Goal: Task Accomplishment & Management: Manage account settings

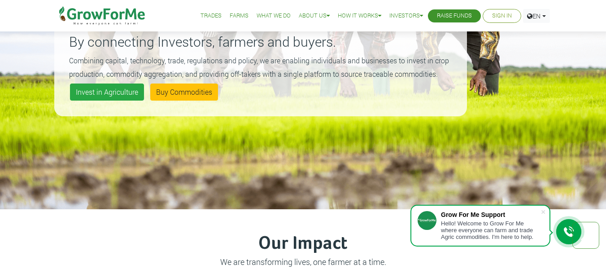
scroll to position [80, 0]
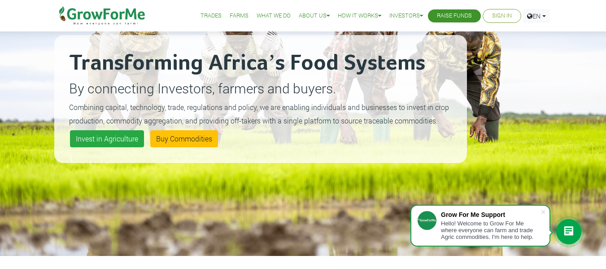
click at [499, 19] on link "Sign In" at bounding box center [502, 15] width 20 height 9
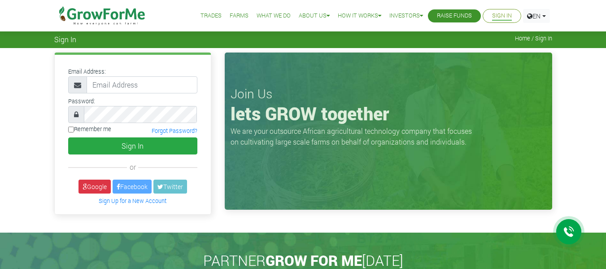
click at [86, 188] on link "Google" at bounding box center [94, 186] width 32 height 14
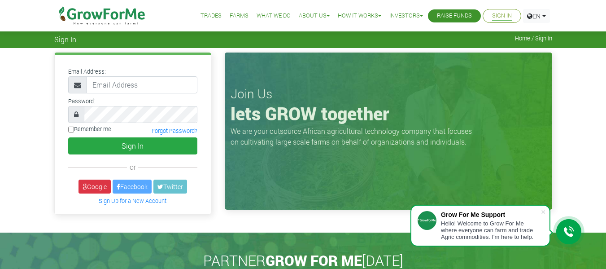
click at [134, 143] on button "Sign In" at bounding box center [132, 145] width 129 height 17
click at [99, 183] on link "Google" at bounding box center [94, 186] width 32 height 14
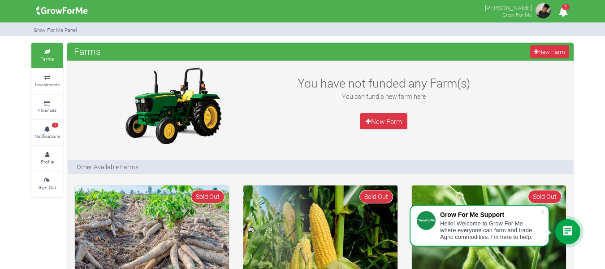
click at [564, 12] on icon "1" at bounding box center [563, 12] width 17 height 20
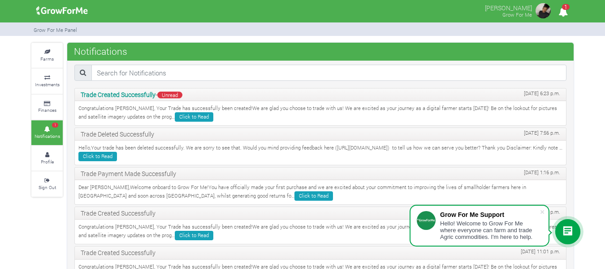
click at [127, 109] on p "Congratulations Priscilla, Your Trade has successfully been created!We are glad…" at bounding box center [320, 112] width 484 height 17
click at [118, 116] on p "Congratulations Priscilla, Your Trade has successfully been created!We are glad…" at bounding box center [320, 112] width 484 height 17
click at [115, 111] on p "Congratulations Priscilla, Your Trade has successfully been created!We are glad…" at bounding box center [320, 112] width 484 height 17
click at [227, 119] on p "Congratulations Priscilla, Your Trade has successfully been created!We are glad…" at bounding box center [320, 112] width 484 height 17
click at [102, 126] on div "Trade Created Successfully - Unread Aug. 29, 2025, 6:23 p.m. Congratulations Pr…" at bounding box center [321, 226] width 506 height 277
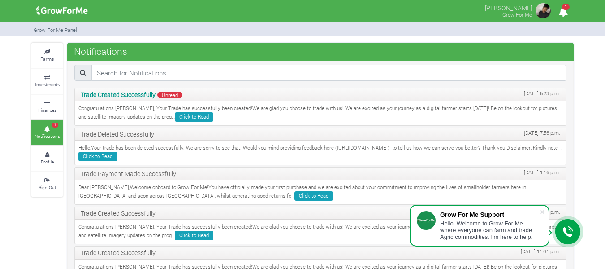
click at [44, 128] on icon at bounding box center [47, 129] width 27 height 4
click at [175, 119] on link "Click to Read" at bounding box center [194, 116] width 39 height 9
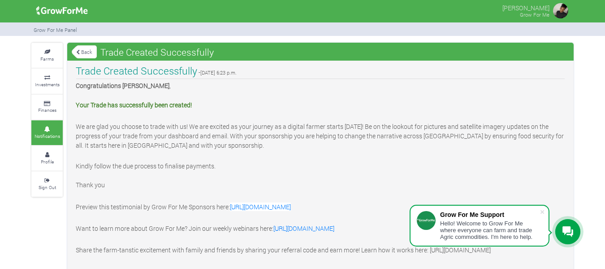
click at [84, 50] on link "Back" at bounding box center [84, 51] width 25 height 15
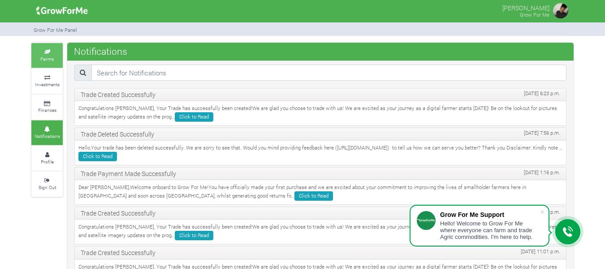
click at [51, 53] on icon at bounding box center [47, 52] width 27 height 4
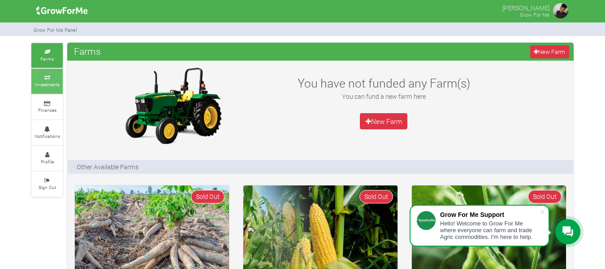
click at [43, 88] on link "Investments" at bounding box center [46, 81] width 31 height 25
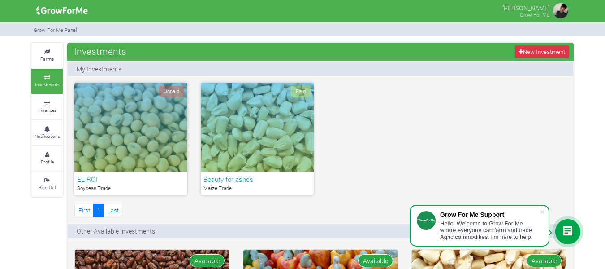
click at [149, 134] on div "Unpaid" at bounding box center [130, 128] width 113 height 90
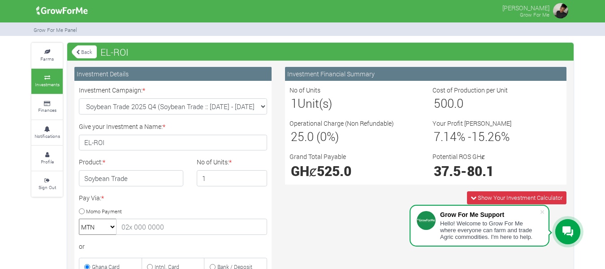
click at [557, 9] on img at bounding box center [561, 11] width 18 height 18
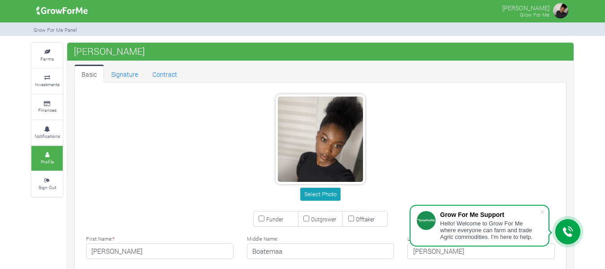
type input "54 455 9149"
